Goal: Information Seeking & Learning: Learn about a topic

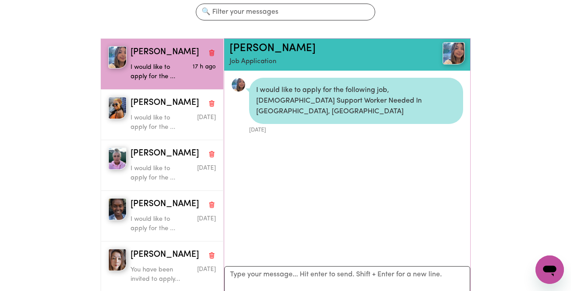
scroll to position [5, 0]
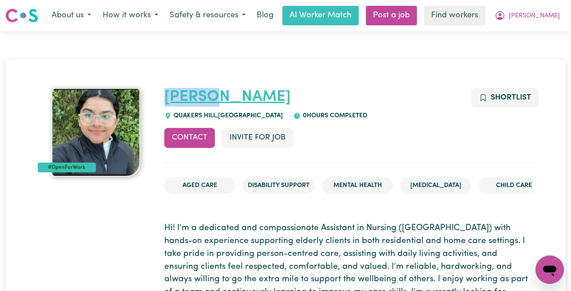
drag, startPoint x: 230, startPoint y: 95, endPoint x: 165, endPoint y: 93, distance: 64.4
click at [165, 93] on h1 "[PERSON_NAME]" at bounding box center [348, 97] width 369 height 19
